Goal: Find specific page/section: Find specific page/section

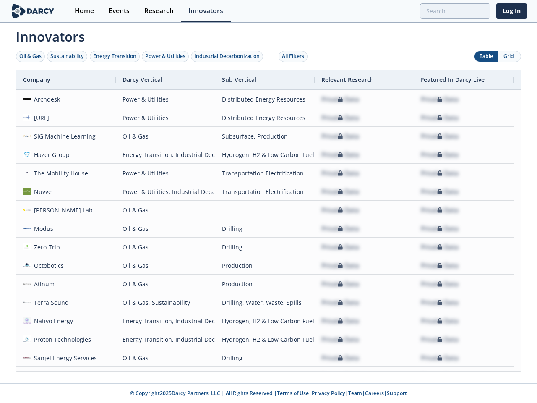
click at [31, 56] on div "Oil & Gas" at bounding box center [30, 56] width 22 height 8
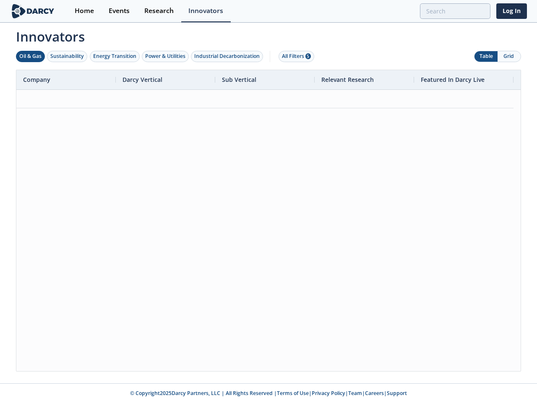
click at [68, 56] on div "Sustainability" at bounding box center [67, 56] width 34 height 8
click at [115, 56] on div "Energy Transition" at bounding box center [114, 56] width 43 height 8
click at [166, 56] on div "Power & Utilities" at bounding box center [165, 56] width 40 height 8
